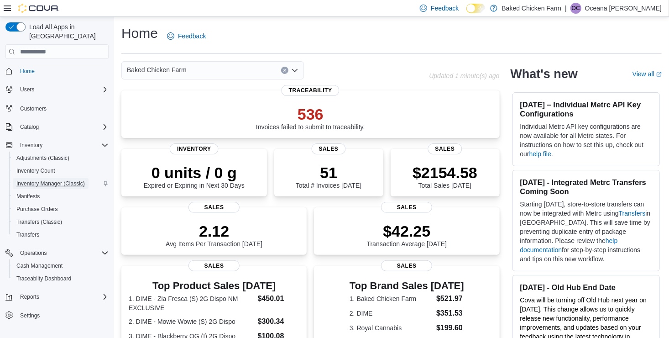
click at [54, 180] on span "Inventory Manager (Classic)" at bounding box center [50, 183] width 68 height 7
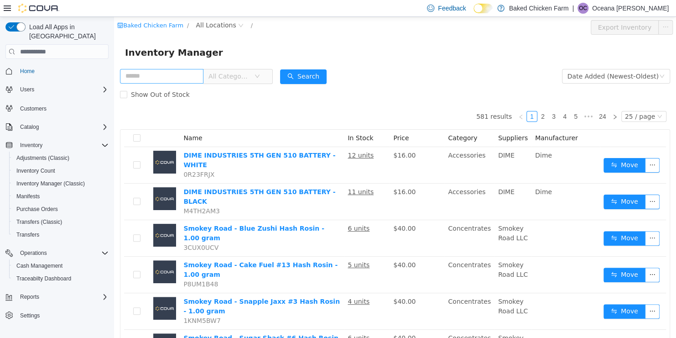
click at [131, 75] on input "text" at bounding box center [161, 76] width 83 height 15
type input "********"
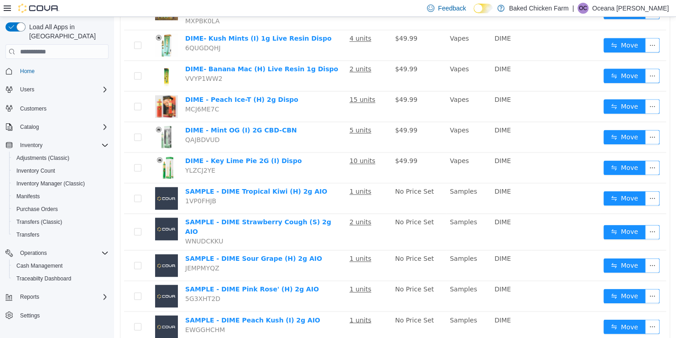
scroll to position [603, 0]
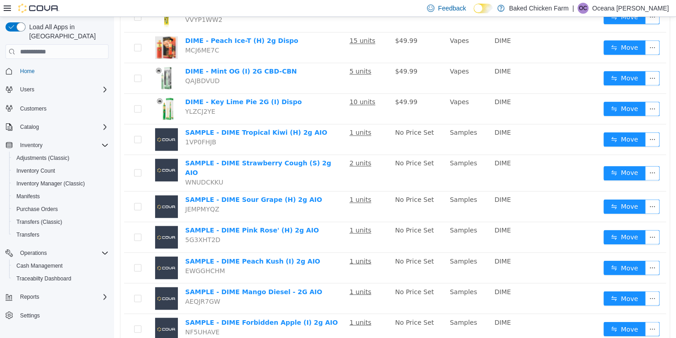
click at [333, 155] on td "SAMPLE - DIME Strawberry Cough (S) 2g AIO WNUDCKKU" at bounding box center [264, 173] width 164 height 37
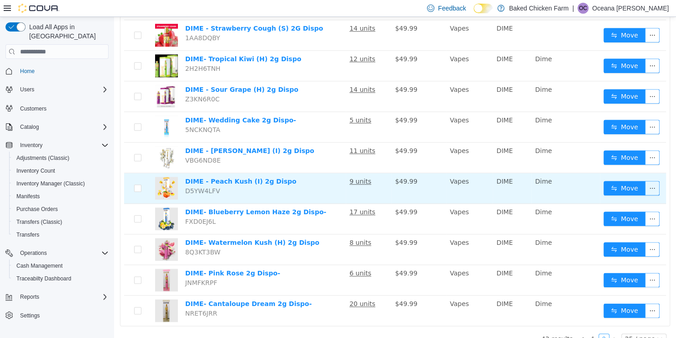
scroll to position [383, 0]
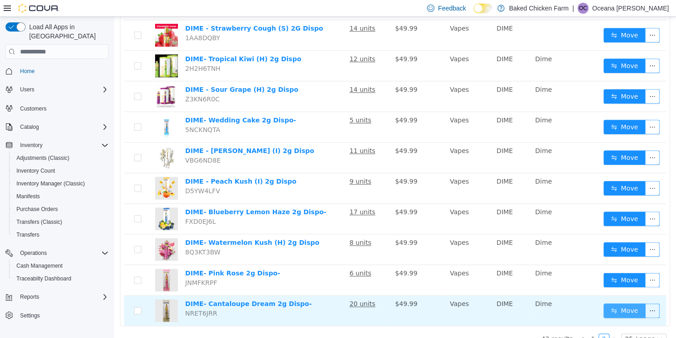
click at [612, 303] on button "Move" at bounding box center [625, 310] width 42 height 15
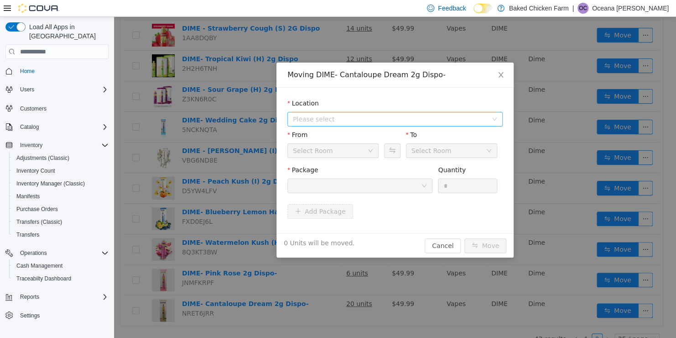
click at [473, 122] on span "Please select" at bounding box center [390, 119] width 194 height 9
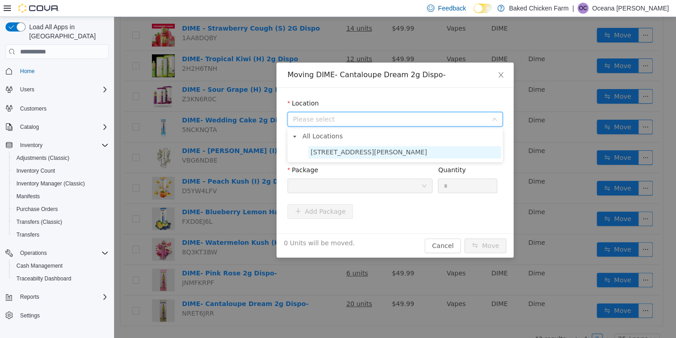
click at [453, 150] on span "[STREET_ADDRESS][PERSON_NAME]" at bounding box center [404, 152] width 193 height 12
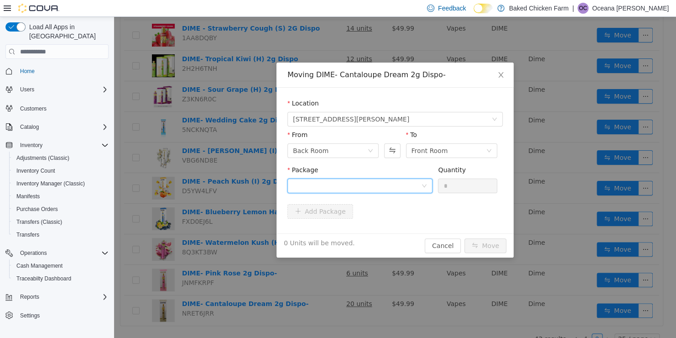
click at [424, 187] on icon "icon: down" at bounding box center [424, 185] width 5 height 5
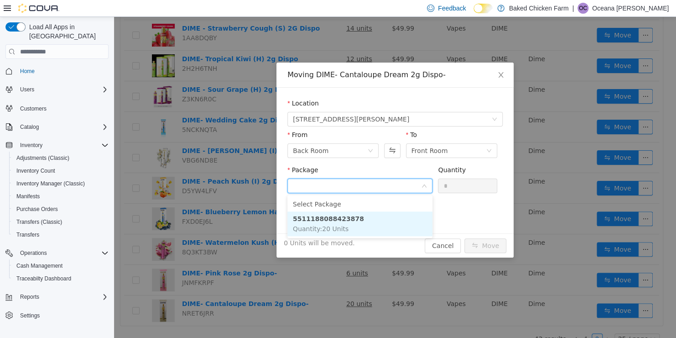
click at [368, 217] on li "5511188088423878 Quantity : 20 Units" at bounding box center [359, 223] width 145 height 25
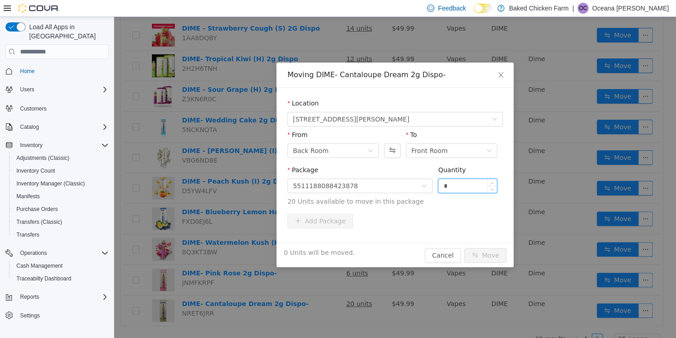
click at [456, 184] on input "*" at bounding box center [467, 186] width 58 height 14
type input "**"
click at [481, 251] on button "Move" at bounding box center [485, 255] width 42 height 15
